Goal: Use online tool/utility: Utilize a website feature to perform a specific function

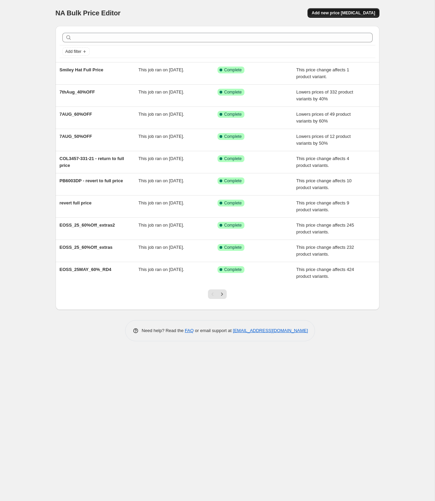
click at [359, 13] on span "Add new price [MEDICAL_DATA]" at bounding box center [343, 12] width 63 height 5
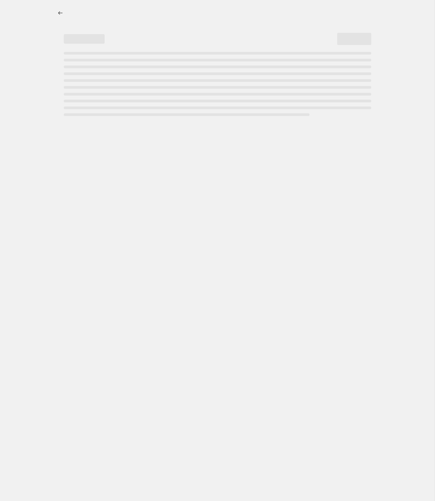
select select "percentage"
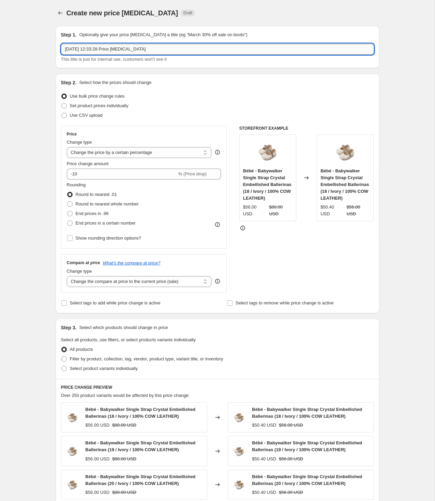
click at [178, 50] on input "[DATE] 12:33:28 Price [MEDICAL_DATA]" at bounding box center [217, 49] width 313 height 11
click at [225, 50] on input "[DATE] 12:33:28 Price [MEDICAL_DATA]" at bounding box center [217, 49] width 313 height 11
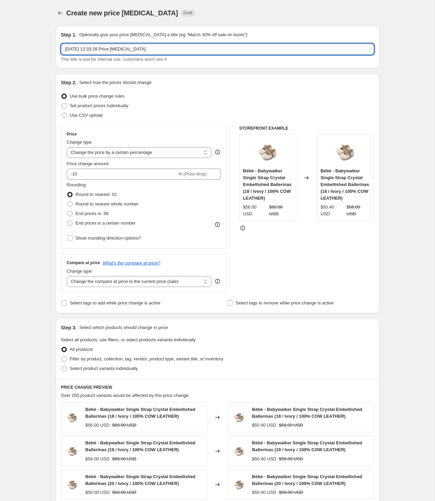
click at [225, 50] on input "[DATE] 12:33:28 Price [MEDICAL_DATA]" at bounding box center [217, 49] width 313 height 11
paste input "Morning Star Tiara"
type input "Morning Star Tiara Price Revert"
click at [143, 151] on select "Change the price to a certain amount Change the price by a certain amount Chang…" at bounding box center [139, 152] width 145 height 11
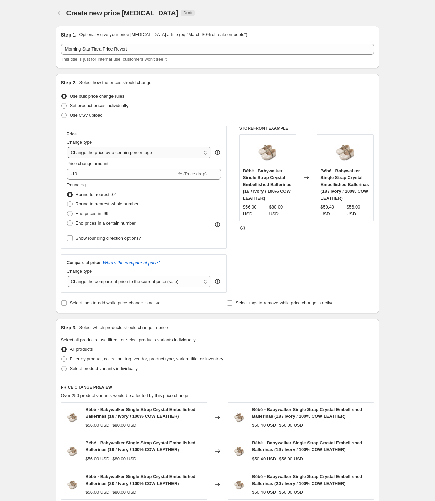
select select "ecap"
click at [67, 147] on select "Change the price to a certain amount Change the price by a certain amount Chang…" at bounding box center [139, 152] width 145 height 11
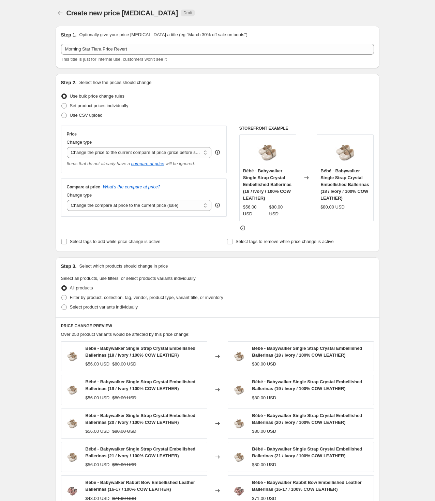
drag, startPoint x: 31, startPoint y: 175, endPoint x: 36, endPoint y: 177, distance: 5.6
click at [33, 175] on div "Create new price [MEDICAL_DATA]. This page is ready Create new price [MEDICAL_D…" at bounding box center [217, 316] width 435 height 632
click at [89, 197] on span "Change type" at bounding box center [79, 194] width 25 height 5
click at [89, 200] on select "Change the compare at price to the current price (sale) Change the compare at p…" at bounding box center [139, 205] width 145 height 11
click at [82, 203] on select "Change the compare at price to the current price (sale) Change the compare at p…" at bounding box center [139, 205] width 145 height 11
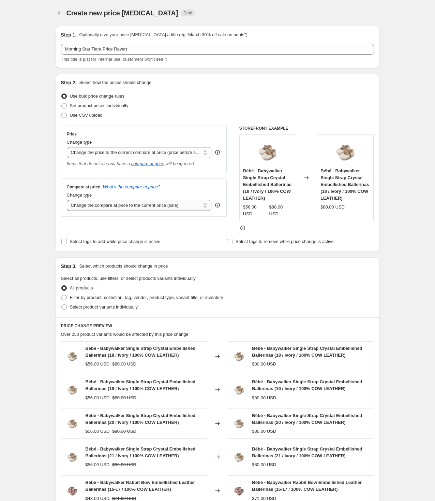
select select "remove"
click at [67, 200] on select "Change the compare at price to the current price (sale) Change the compare at p…" at bounding box center [139, 205] width 145 height 11
click at [120, 299] on span "Filter by product, collection, tag, vendor, product type, variant title, or inv…" at bounding box center [146, 297] width 153 height 5
click at [62, 295] on input "Filter by product, collection, tag, vendor, product type, variant title, or inv…" at bounding box center [61, 295] width 0 height 0
radio input "true"
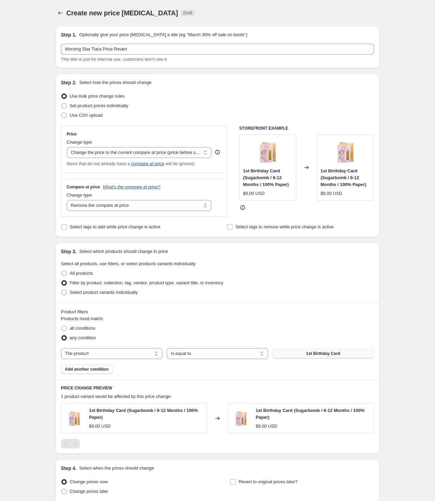
click at [302, 355] on button "1st Birthday Card" at bounding box center [322, 353] width 101 height 10
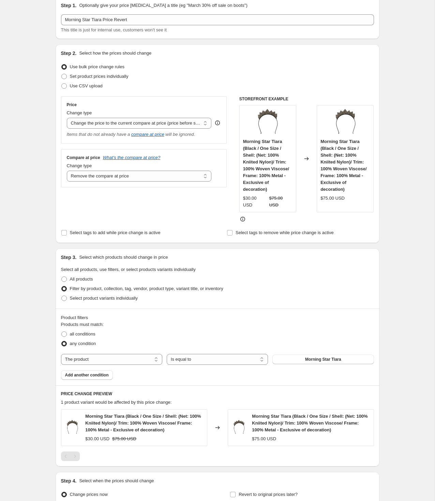
scroll to position [100, 0]
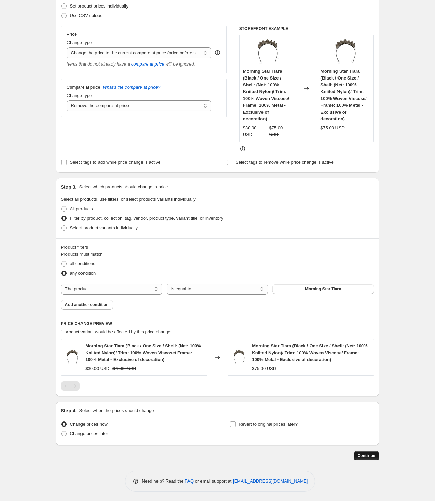
click at [373, 453] on span "Continue" at bounding box center [367, 454] width 18 height 5
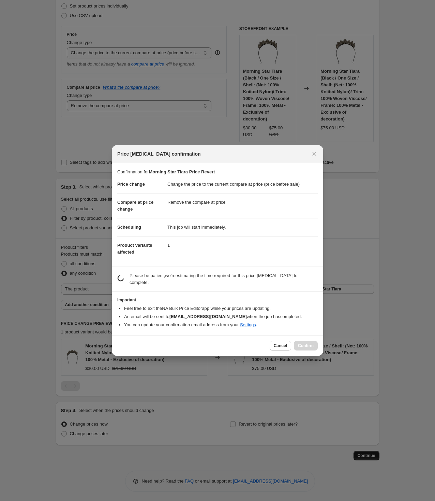
scroll to position [0, 0]
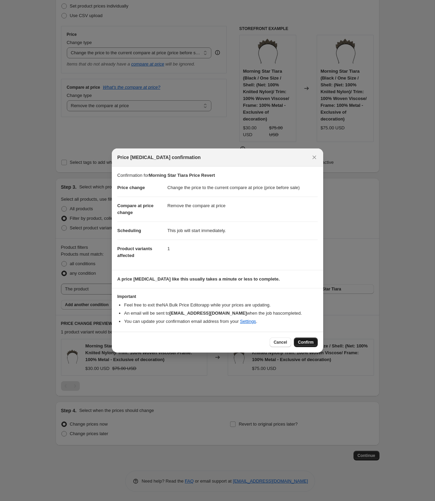
click at [305, 340] on span "Confirm" at bounding box center [306, 341] width 16 height 5
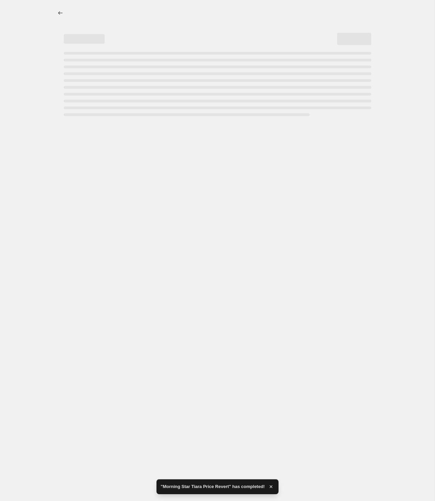
select select "ecap"
select select "remove"
